Goal: Book appointment/travel/reservation

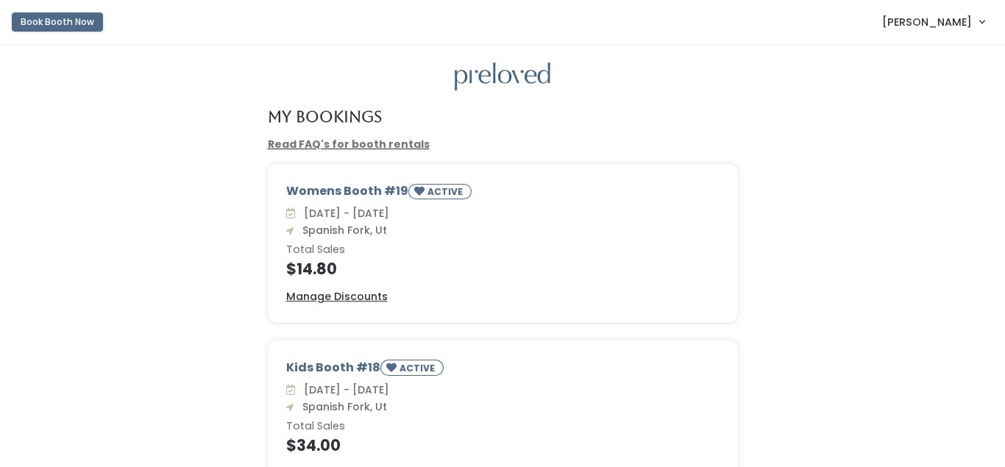
click at [81, 21] on button "Book Booth Now" at bounding box center [57, 22] width 91 height 19
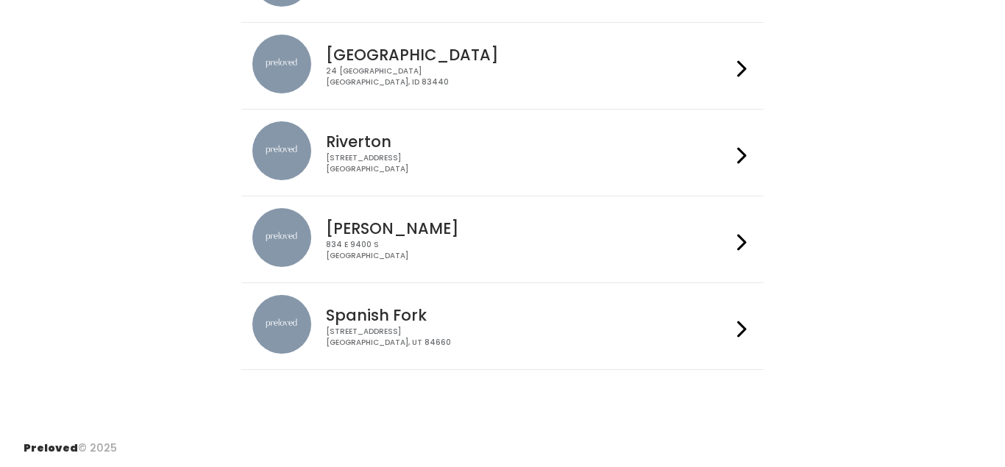
scroll to position [561, 0]
click at [448, 314] on h4 "Spanish Fork" at bounding box center [528, 314] width 405 height 17
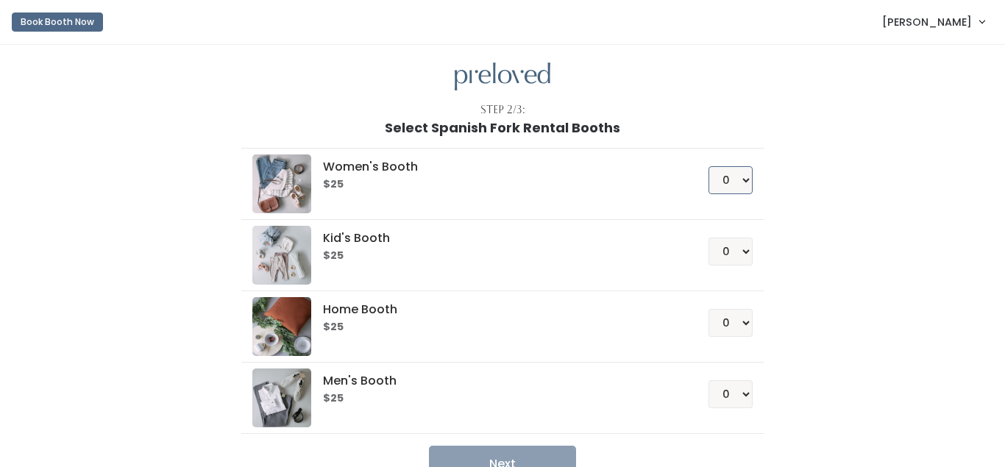
click at [709, 166] on select "0 1 2 3 4" at bounding box center [731, 180] width 44 height 28
select select "2"
click option "2" at bounding box center [0, 0] width 0 height 0
click at [709, 238] on select "0 1 2 3 4" at bounding box center [731, 252] width 44 height 28
select select "1"
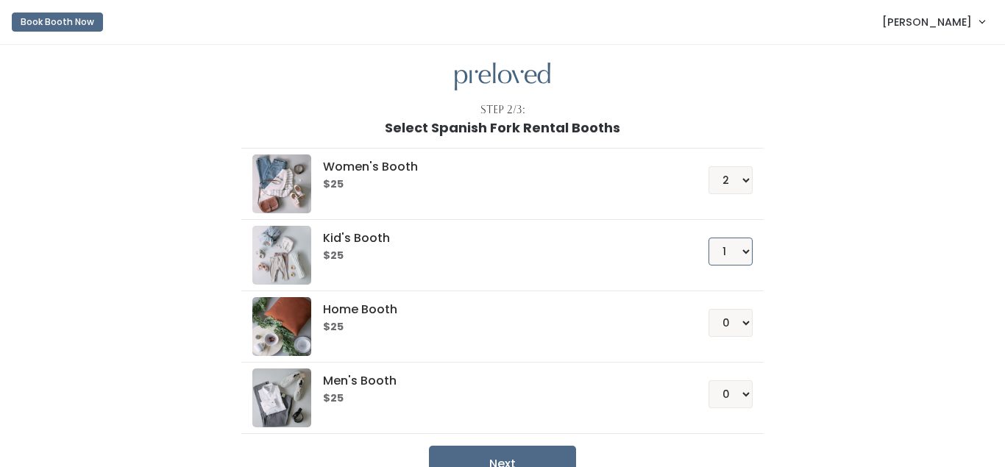
click option "1" at bounding box center [0, 0] width 0 height 0
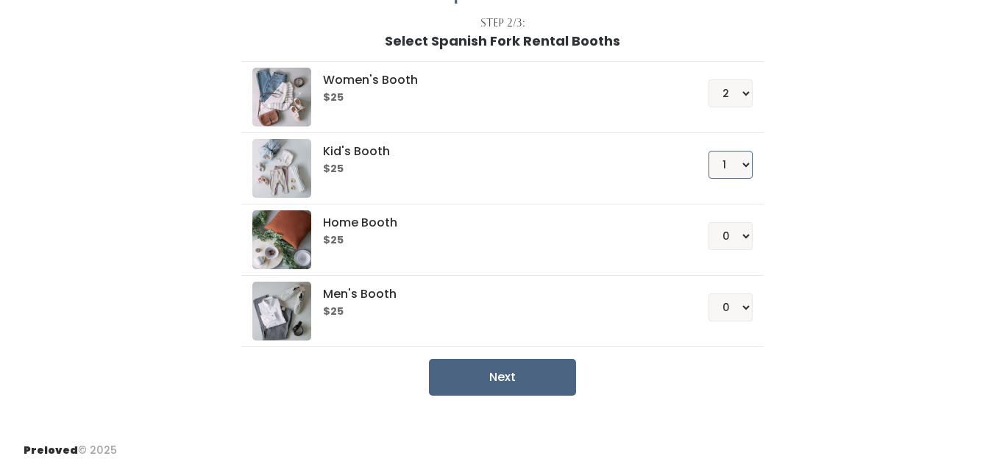
scroll to position [90, 0]
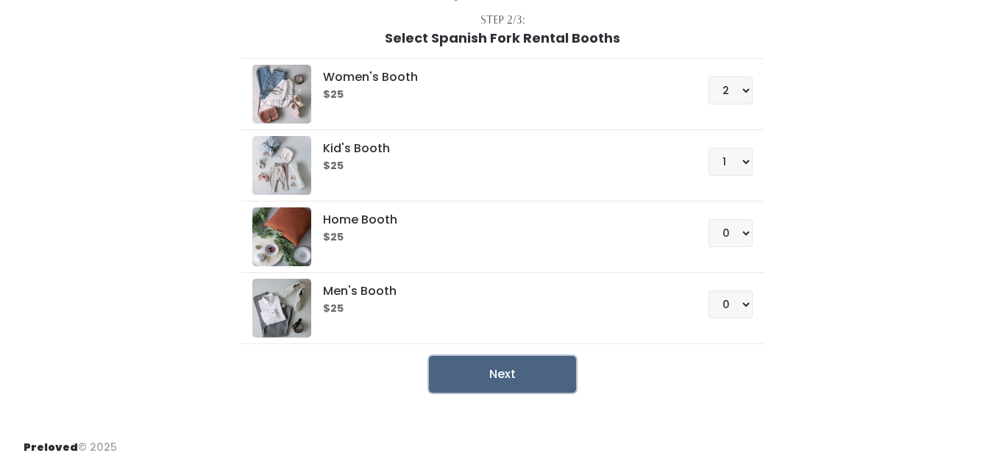
click at [515, 372] on button "Next" at bounding box center [502, 374] width 147 height 37
click at [709, 77] on select "0 1 2 3 4" at bounding box center [731, 91] width 44 height 28
select select "1"
click option "1" at bounding box center [0, 0] width 0 height 0
click at [514, 377] on button "Next" at bounding box center [502, 374] width 147 height 37
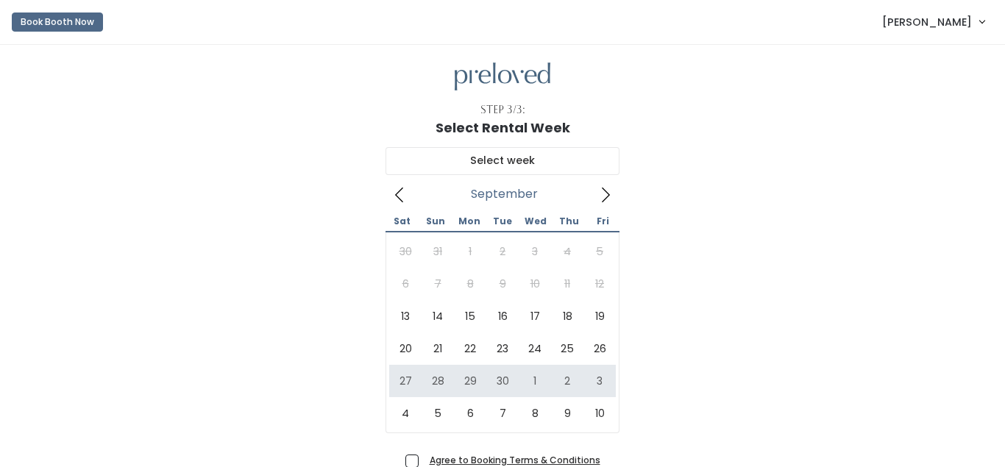
click at [926, 24] on span "[PERSON_NAME]" at bounding box center [927, 22] width 90 height 16
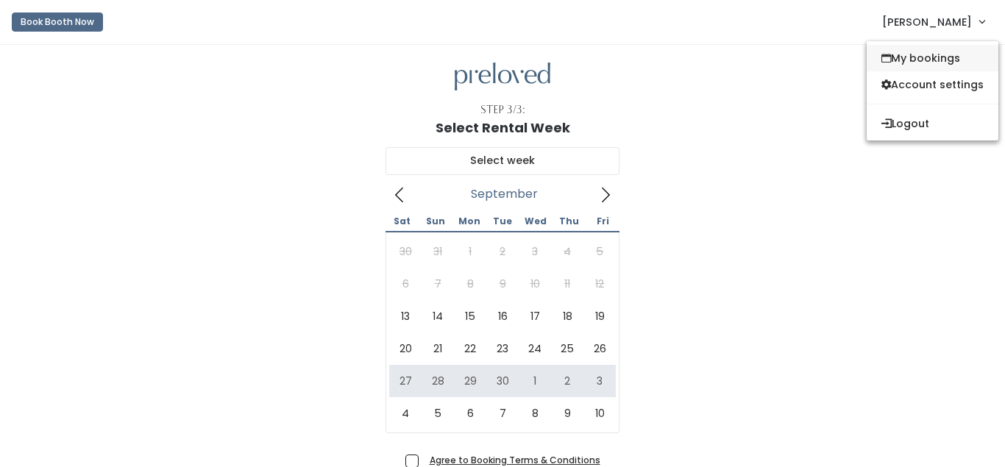
click at [927, 57] on link "My bookings" at bounding box center [933, 58] width 132 height 26
